Goal: Information Seeking & Learning: Learn about a topic

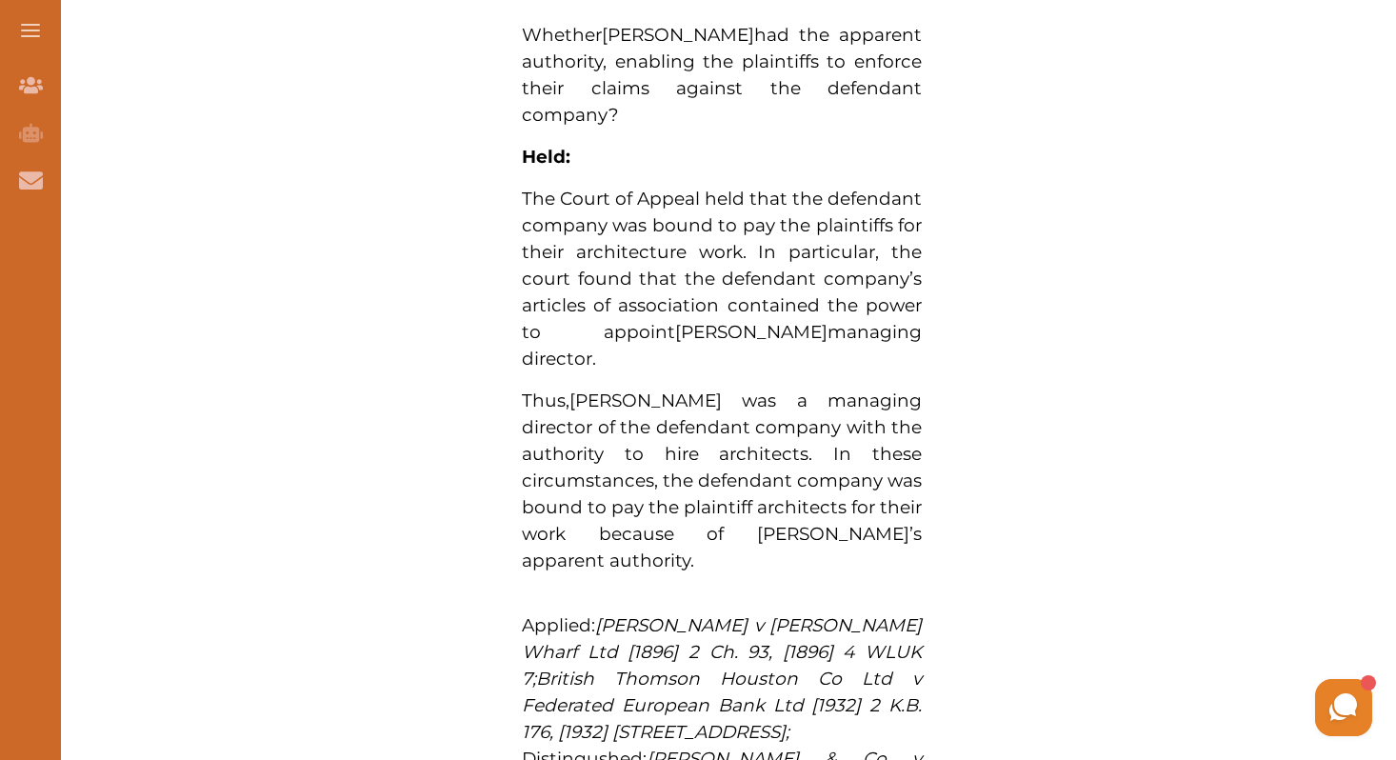
scroll to position [1738, 0]
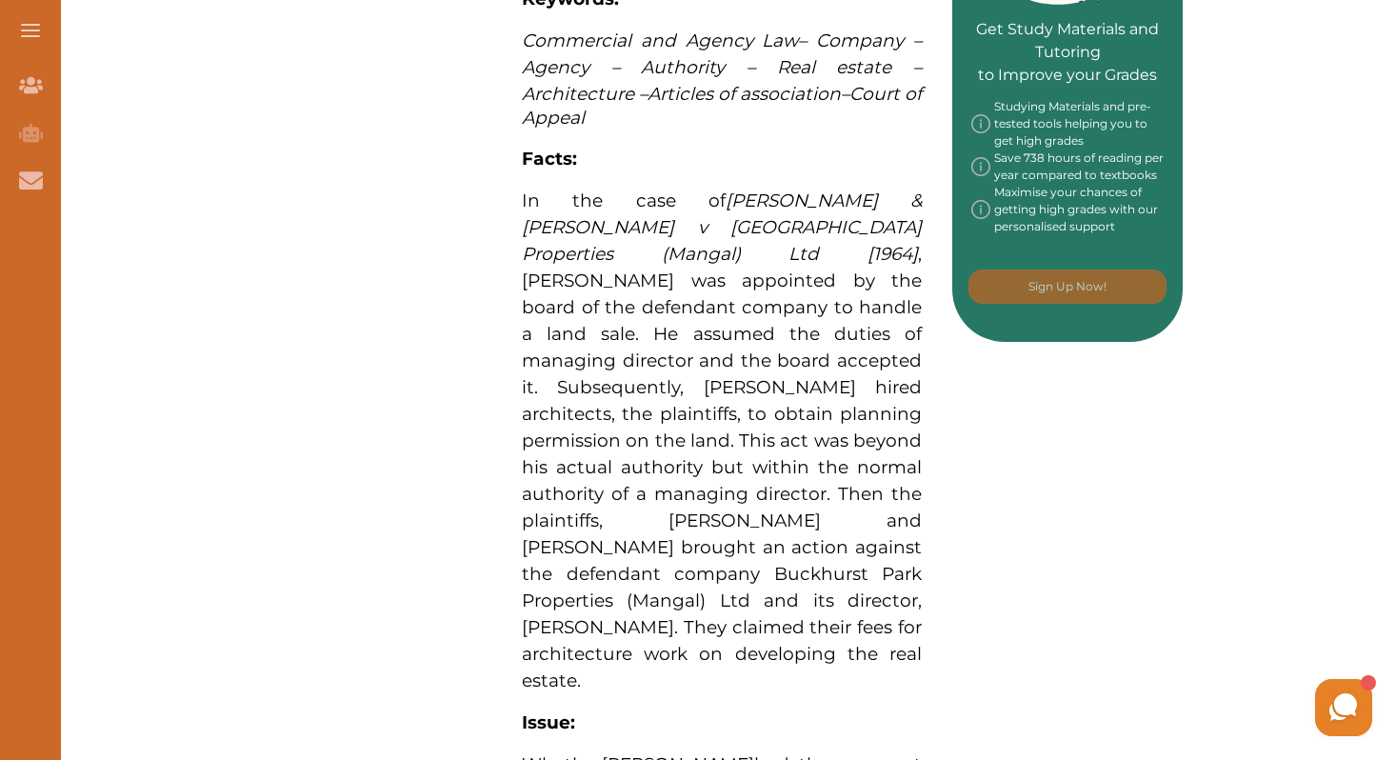
scroll to position [1015, 0]
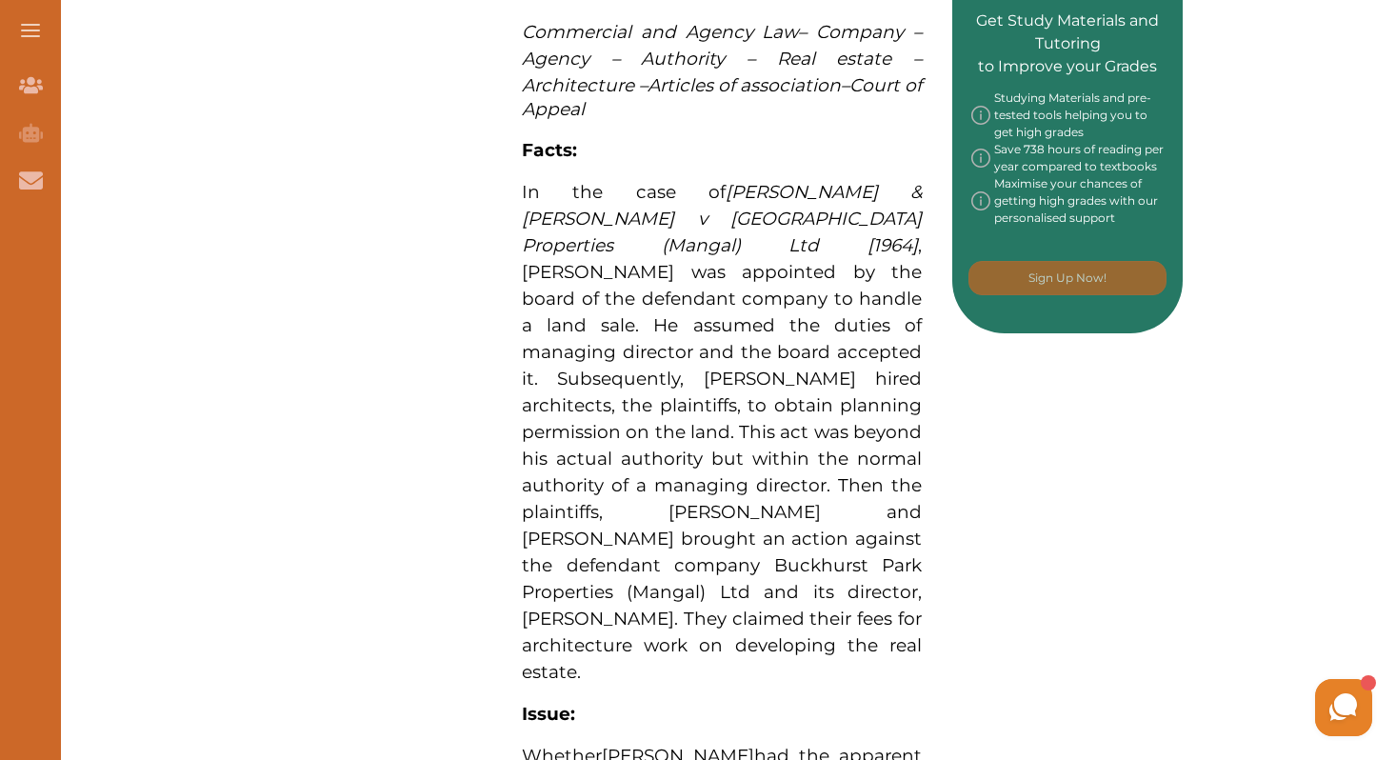
drag, startPoint x: 519, startPoint y: 163, endPoint x: 644, endPoint y: 375, distance: 246.3
click at [644, 375] on div "[PERSON_NAME] & [PERSON_NAME] v Buckhurst Park Properties Ltd [1964] concerns, …" at bounding box center [721, 609] width 461 height 2340
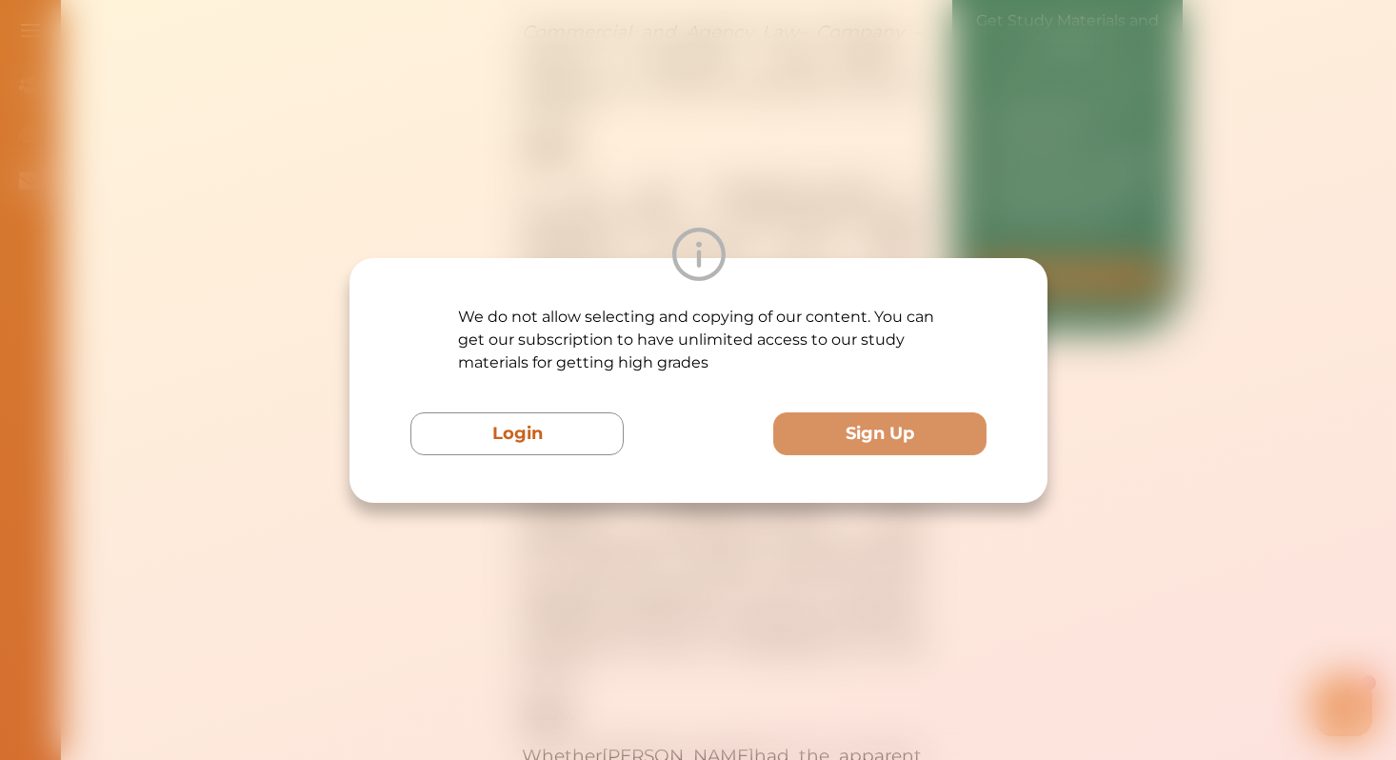
click at [1054, 173] on div "We do not allow selecting and copying of our content. You can get our subscript…" at bounding box center [698, 380] width 1396 height 760
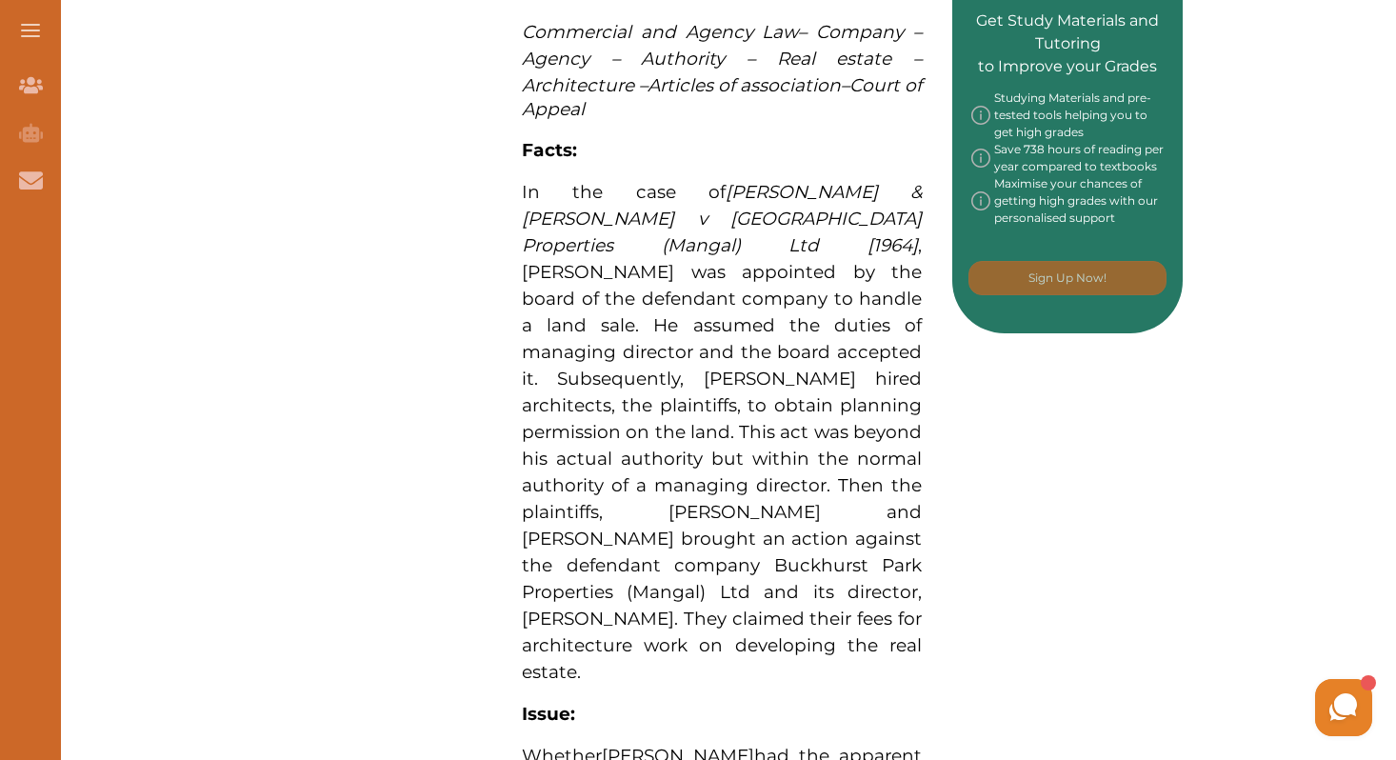
click at [719, 229] on p "In the case of [PERSON_NAME] & [PERSON_NAME] v Buckhurst Park Properties (Manga…" at bounding box center [722, 432] width 400 height 507
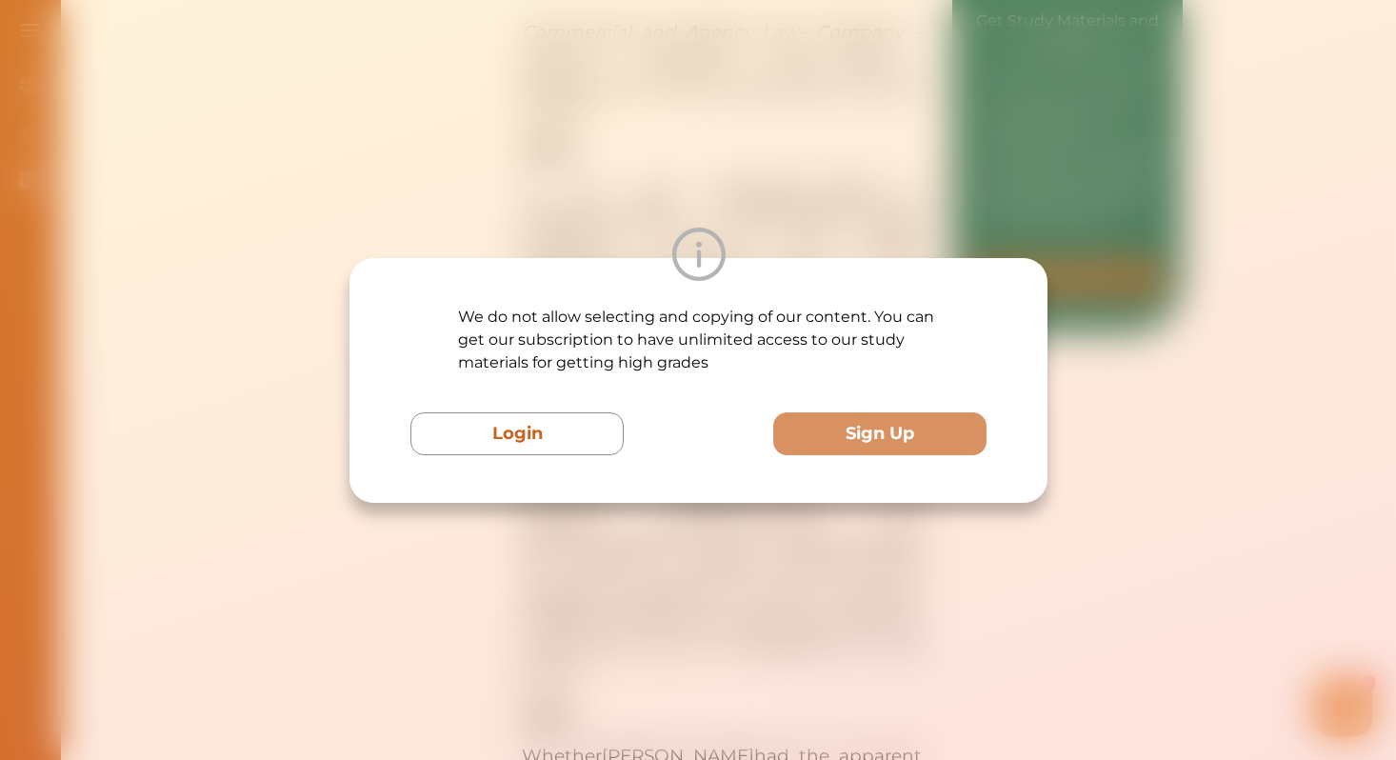
click at [681, 191] on div "We do not allow selecting and copying of our content. You can get our subscript…" at bounding box center [698, 380] width 1396 height 760
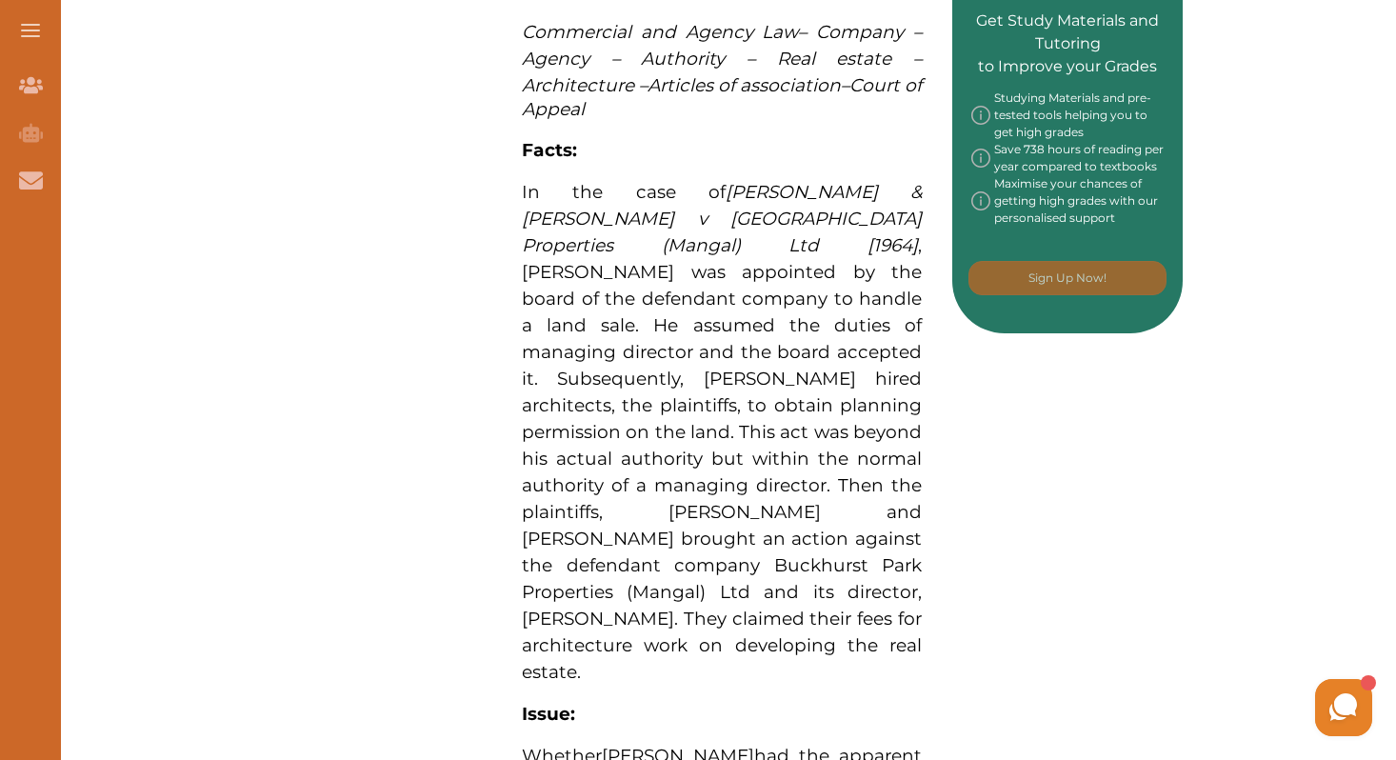
drag, startPoint x: 574, startPoint y: 619, endPoint x: 620, endPoint y: 349, distance: 273.3
click at [620, 349] on span "In the case of [PERSON_NAME] & [PERSON_NAME] v Buckhurst Park Properties (Manga…" at bounding box center [722, 432] width 400 height 502
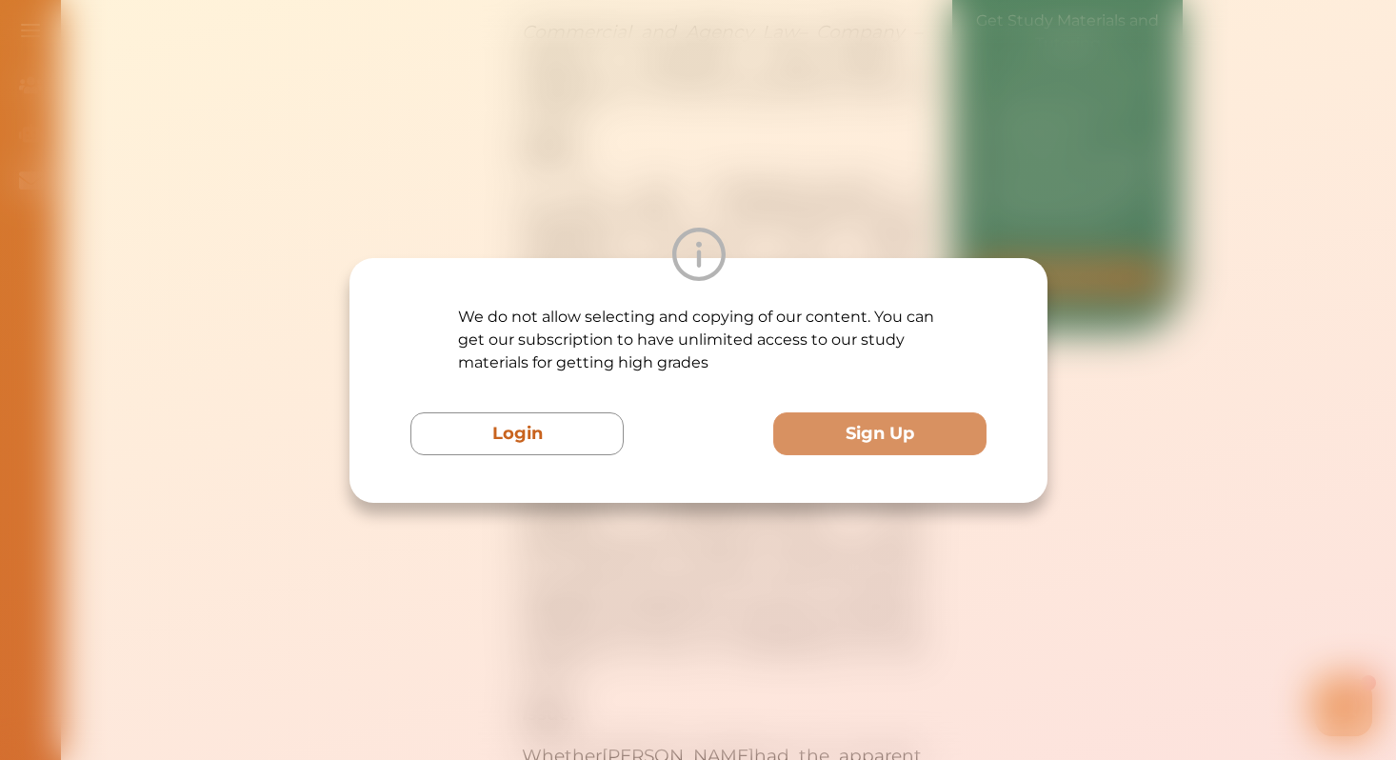
click at [858, 189] on div "We do not allow selecting and copying of our content. You can get our subscript…" at bounding box center [698, 380] width 1396 height 760
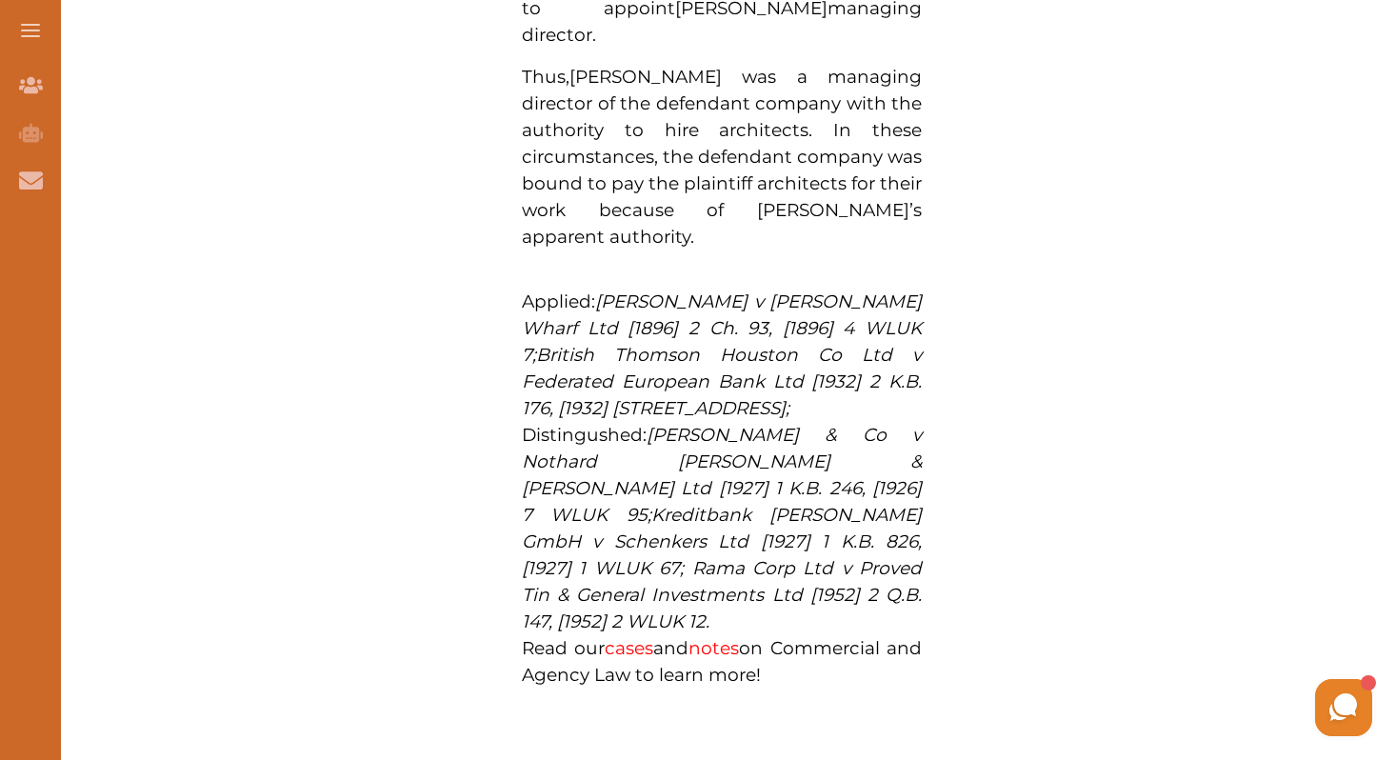
scroll to position [1513, 0]
